Goal: Obtain resource: Obtain resource

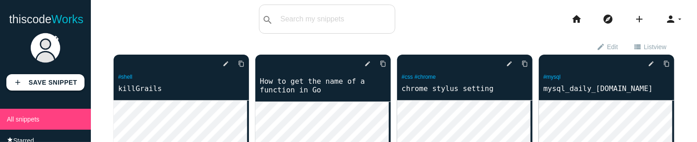
click at [251, 36] on body "thiscode Works thiscodeworks search All: All: Code: Title: Tag: All: Code: Titl…" at bounding box center [348, 71] width 697 height 142
click at [434, 14] on div "thiscodeworks search All: All: Code: Title: Tag: All: Code: Title: Tag: search …" at bounding box center [348, 19] width 697 height 29
click at [142, 42] on div "exit_to_app Exit edit mode edit Edit view_list List view view_module Grid view" at bounding box center [394, 46] width 561 height 16
drag, startPoint x: 531, startPoint y: 141, endPoint x: 529, endPoint y: 173, distance: 31.4
click at [529, 141] on html "thiscode Works thiscodeworks search All: All: Code: Title: Tag: All: Code: Titl…" at bounding box center [348, 71] width 697 height 142
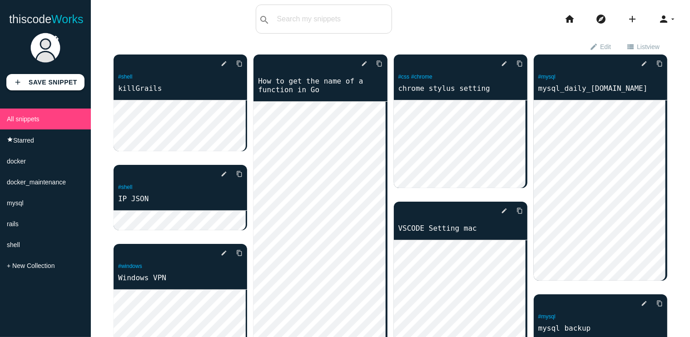
click at [637, 50] on span "List view" at bounding box center [648, 46] width 23 height 15
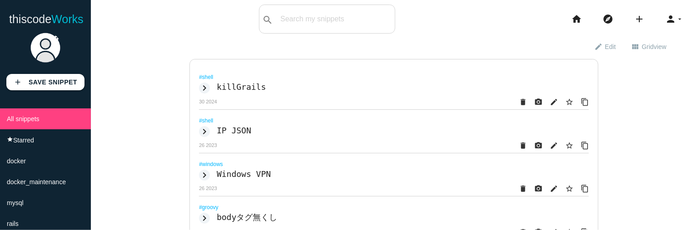
click at [203, 88] on icon "keyboard_arrow_right" at bounding box center [204, 88] width 11 height 11
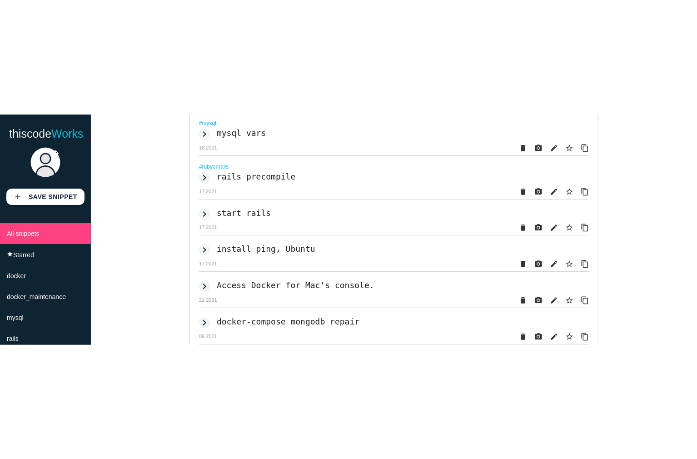
scroll to position [1747, 0]
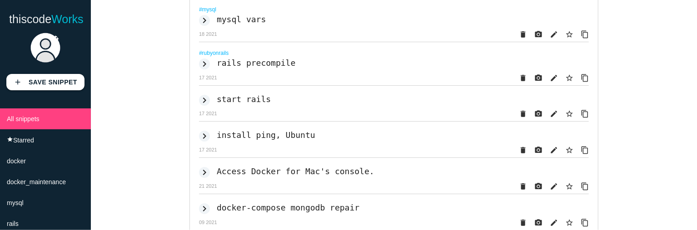
click at [200, 106] on icon "keyboard_arrow_right" at bounding box center [204, 100] width 11 height 11
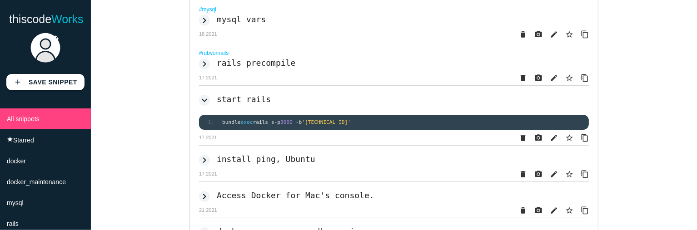
click at [199, 106] on icon "keyboard_arrow_down" at bounding box center [204, 100] width 11 height 11
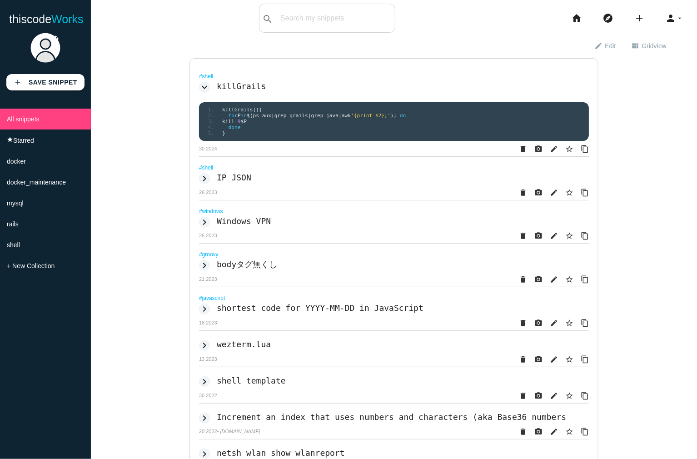
scroll to position [0, 0]
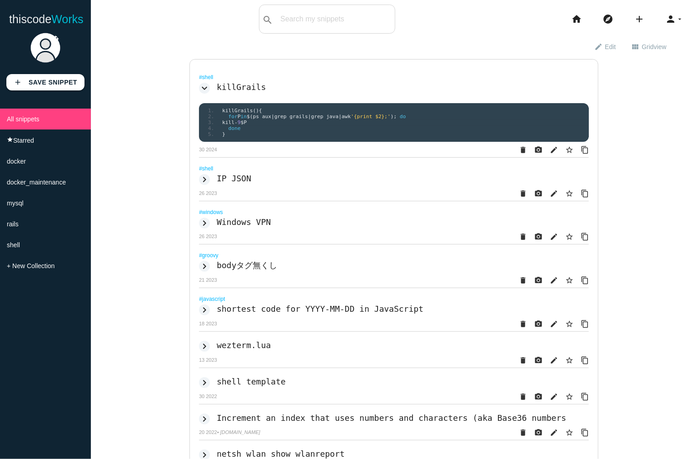
click at [200, 87] on icon "keyboard_arrow_down" at bounding box center [204, 88] width 11 height 11
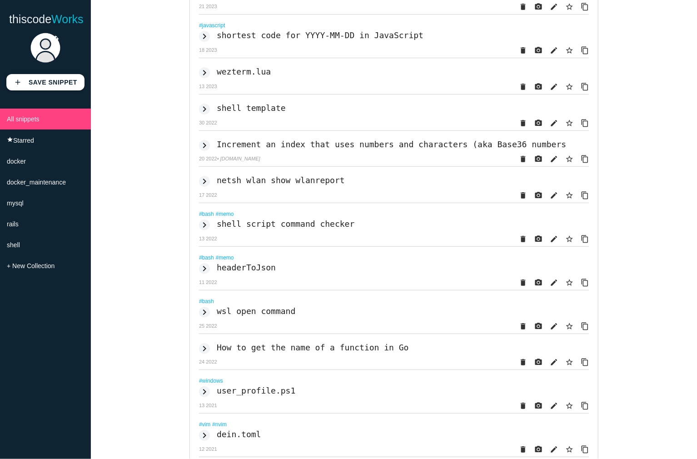
scroll to position [227, 0]
click at [34, 161] on li "docker" at bounding box center [45, 161] width 91 height 21
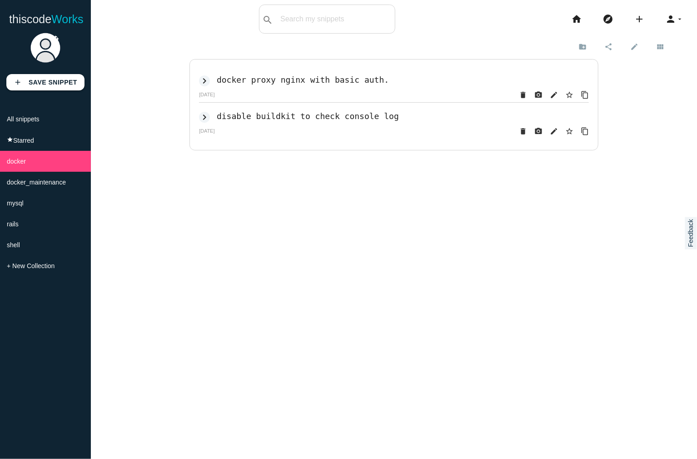
click at [199, 80] on icon "keyboard_arrow_right" at bounding box center [204, 80] width 11 height 11
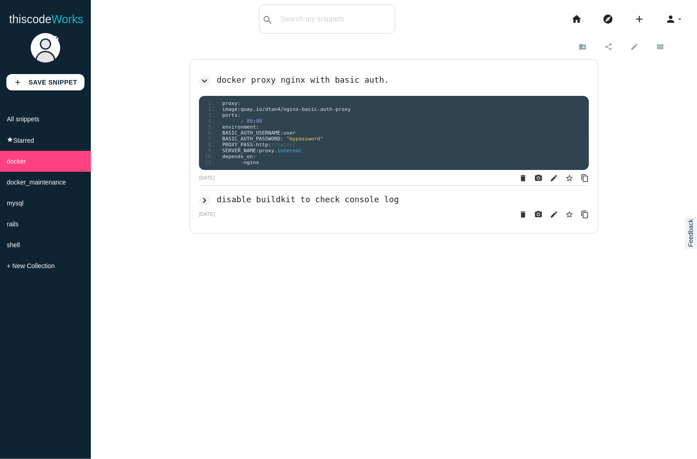
click at [199, 204] on icon "keyboard_arrow_right" at bounding box center [204, 200] width 11 height 11
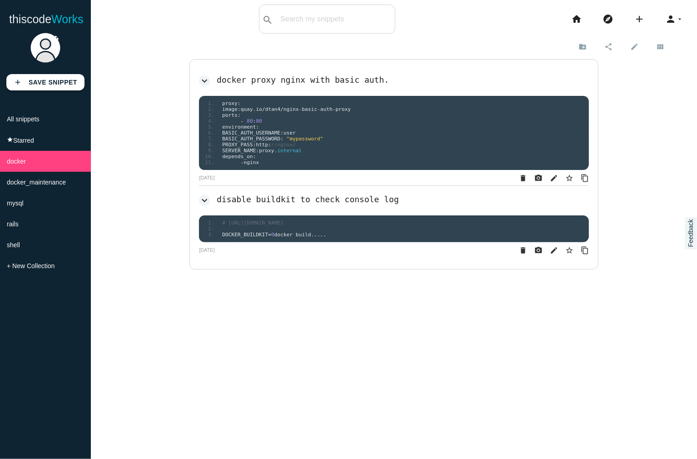
click at [263, 165] on li "- nginx" at bounding box center [403, 162] width 372 height 6
click at [582, 178] on icon "content_copy" at bounding box center [585, 178] width 8 height 16
click at [284, 77] on h2 "docker proxy nginx with basic auth." at bounding box center [303, 80] width 172 height 10
click at [38, 119] on span "All snippets" at bounding box center [23, 118] width 33 height 7
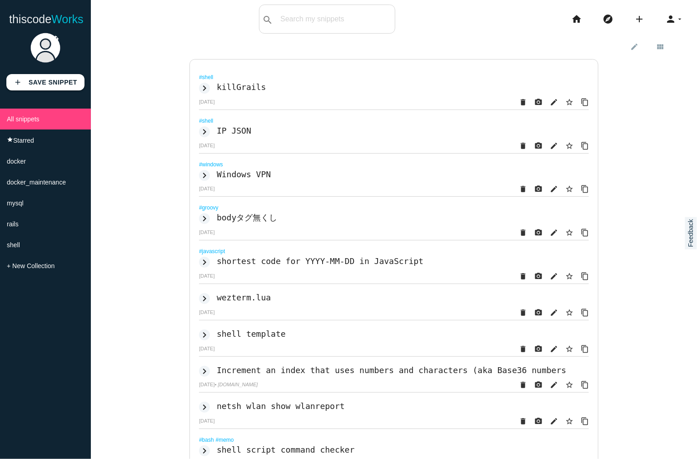
click at [200, 86] on icon "keyboard_arrow_right" at bounding box center [204, 88] width 11 height 11
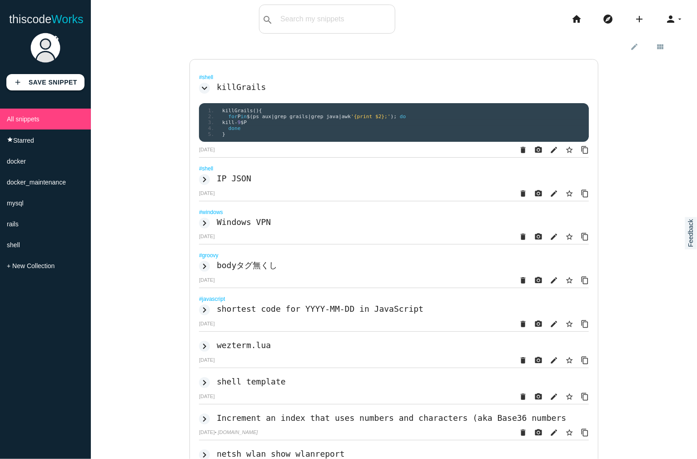
click at [323, 94] on div "keyboard_arrow_down killGrails" at bounding box center [394, 87] width 390 height 14
click at [231, 86] on h2 "killGrails" at bounding box center [241, 87] width 49 height 10
click at [203, 184] on icon "keyboard_arrow_right" at bounding box center [204, 179] width 11 height 11
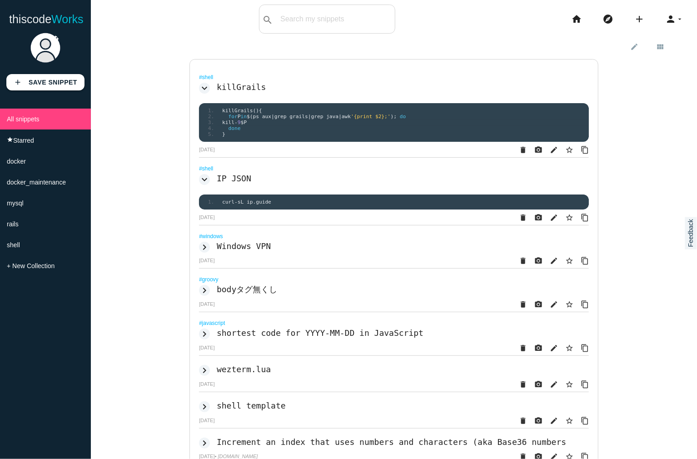
click at [239, 179] on h2 "IP JSON" at bounding box center [234, 179] width 35 height 10
click at [204, 91] on icon "keyboard_arrow_down" at bounding box center [204, 88] width 11 height 11
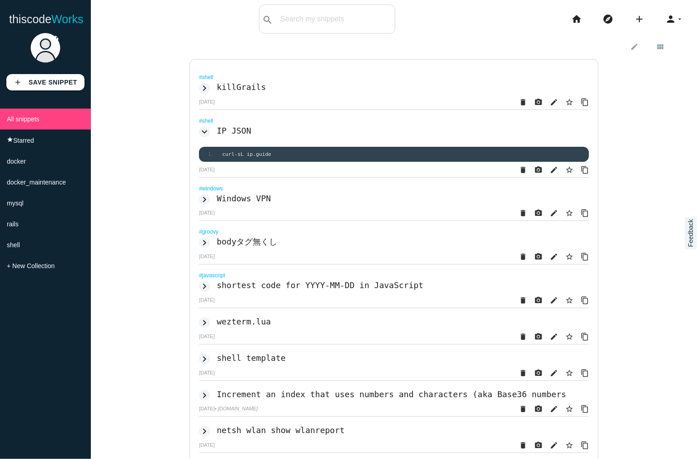
click at [204, 205] on icon "keyboard_arrow_right" at bounding box center [204, 199] width 11 height 11
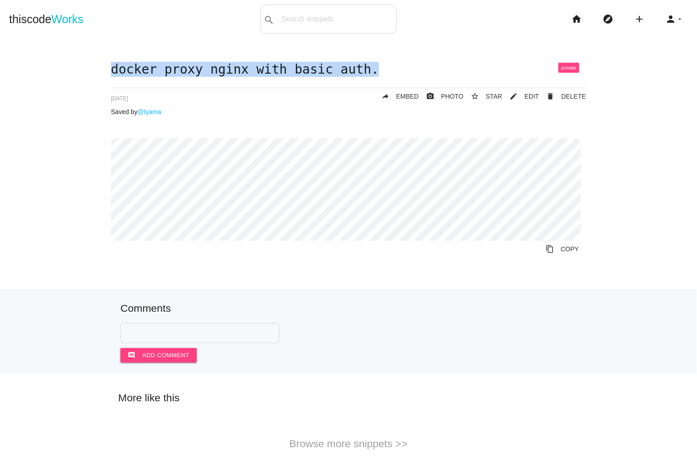
drag, startPoint x: 111, startPoint y: 68, endPoint x: 352, endPoint y: 70, distance: 240.8
click at [352, 70] on h1 "docker proxy nginx with basic auth." at bounding box center [348, 70] width 475 height 14
copy h1 "docker proxy nginx with basic auth."
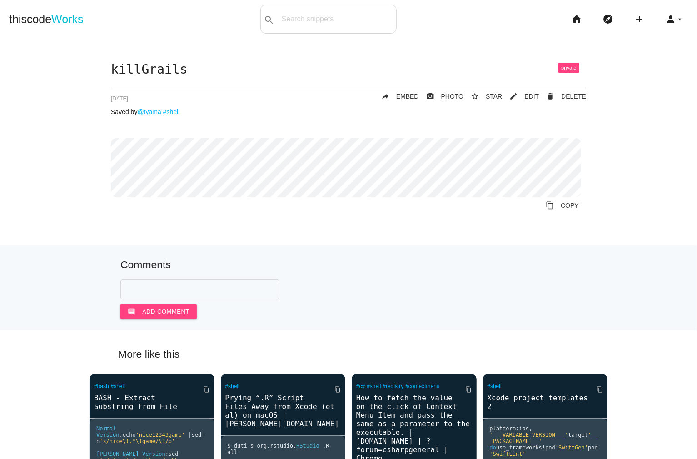
click at [132, 70] on h1 "killGrails" at bounding box center [348, 70] width 475 height 14
copy h1 "killGrails"
click at [557, 205] on link "content_copy COPY" at bounding box center [562, 205] width 48 height 16
click at [80, 171] on div "killGrails delete DELETE mode_edit EDIT 677333bf821bca00147cfde8 star_border ST…" at bounding box center [348, 154] width 679 height 182
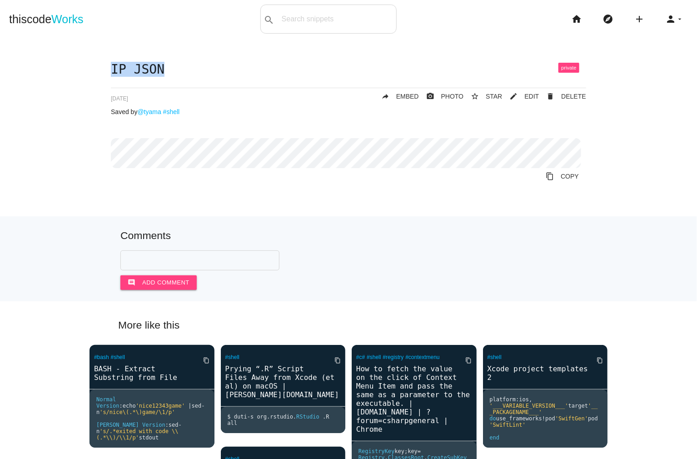
drag, startPoint x: 158, startPoint y: 70, endPoint x: 93, endPoint y: 75, distance: 65.7
click at [93, 75] on div "IP JSON delete DELETE mode_edit EDIT 656327951eec7b00140bcd2c star_border STAR …" at bounding box center [348, 139] width 679 height 153
copy h1 "IP JSON"
click at [570, 183] on link "content_copy COPY" at bounding box center [562, 176] width 48 height 16
click at [197, 70] on h1 "IP JSON" at bounding box center [348, 70] width 475 height 14
